Goal: Task Accomplishment & Management: Use online tool/utility

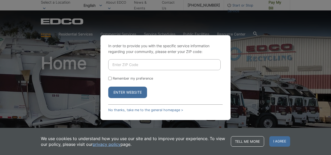
click at [127, 64] on input "Enter ZIP Code" at bounding box center [164, 64] width 113 height 11
type input "91906"
click at [140, 93] on button "Enter Website" at bounding box center [127, 91] width 39 height 11
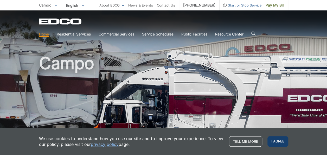
click at [283, 142] on span "I agree" at bounding box center [278, 141] width 21 height 10
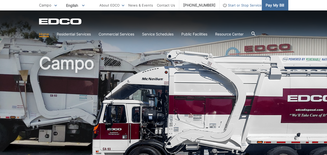
click at [278, 5] on span "Pay My Bill" at bounding box center [275, 5] width 18 height 6
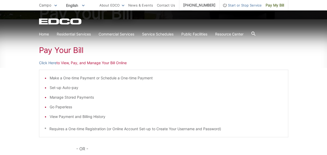
scroll to position [72, 0]
click at [47, 63] on link "Click Here" at bounding box center [47, 63] width 17 height 6
